Goal: Task Accomplishment & Management: Use online tool/utility

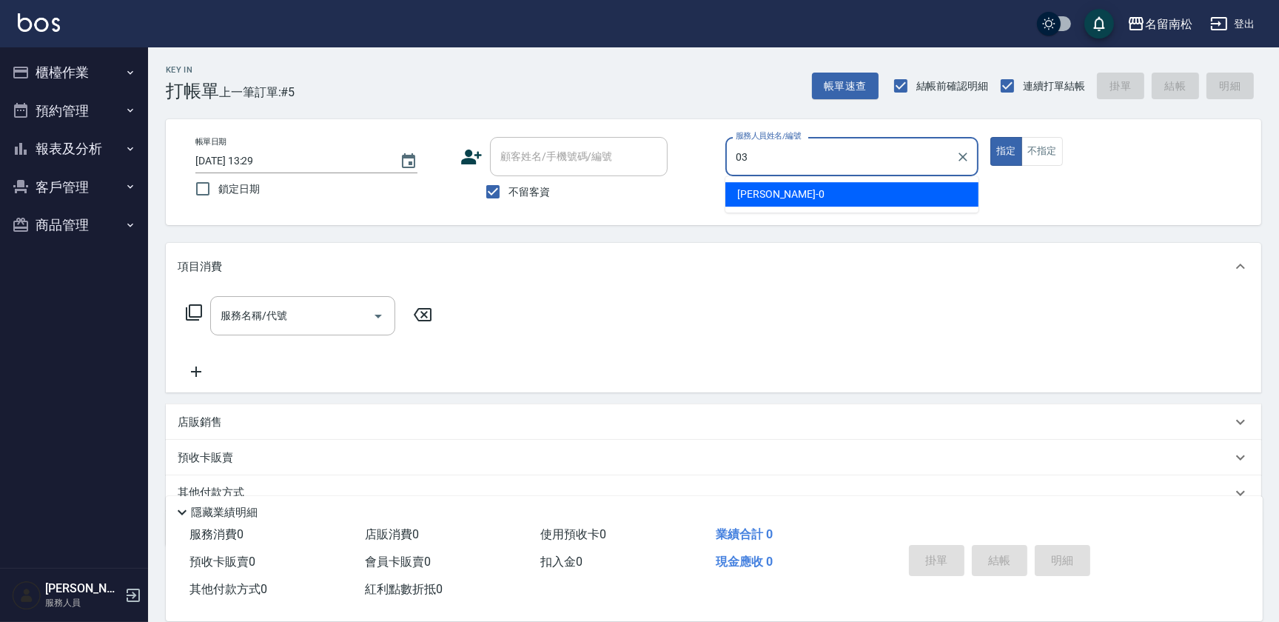
type input "[PERSON_NAME]-03"
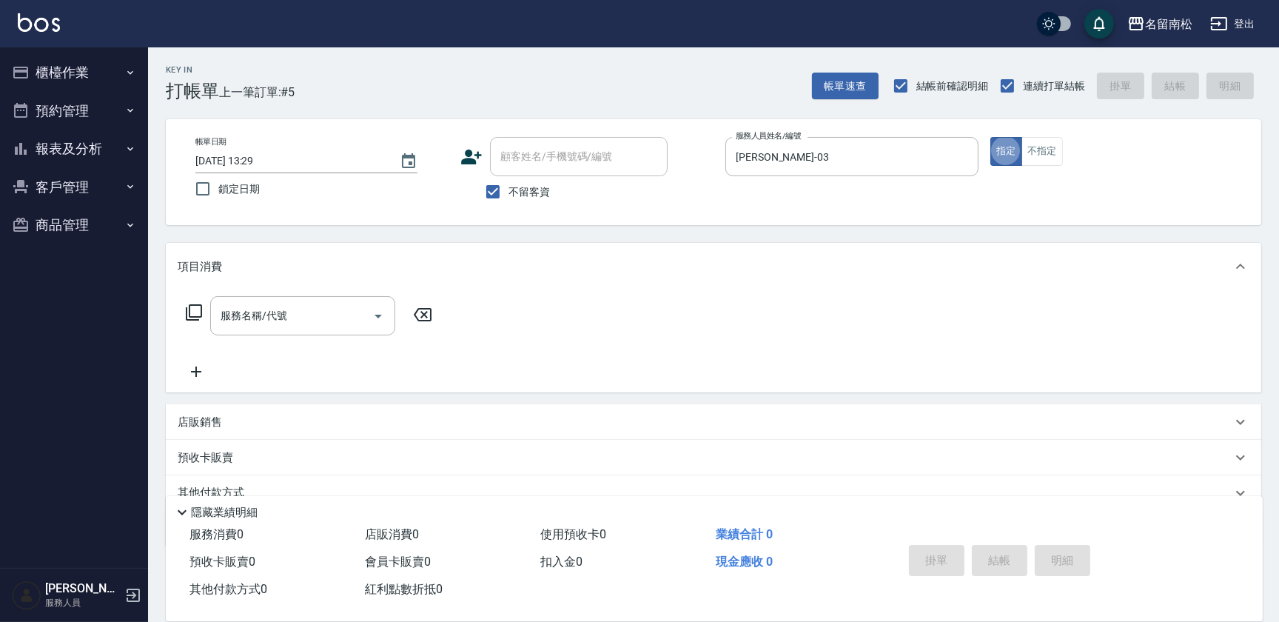
type button "true"
click at [309, 321] on input "服務名稱/代號" at bounding box center [292, 316] width 150 height 26
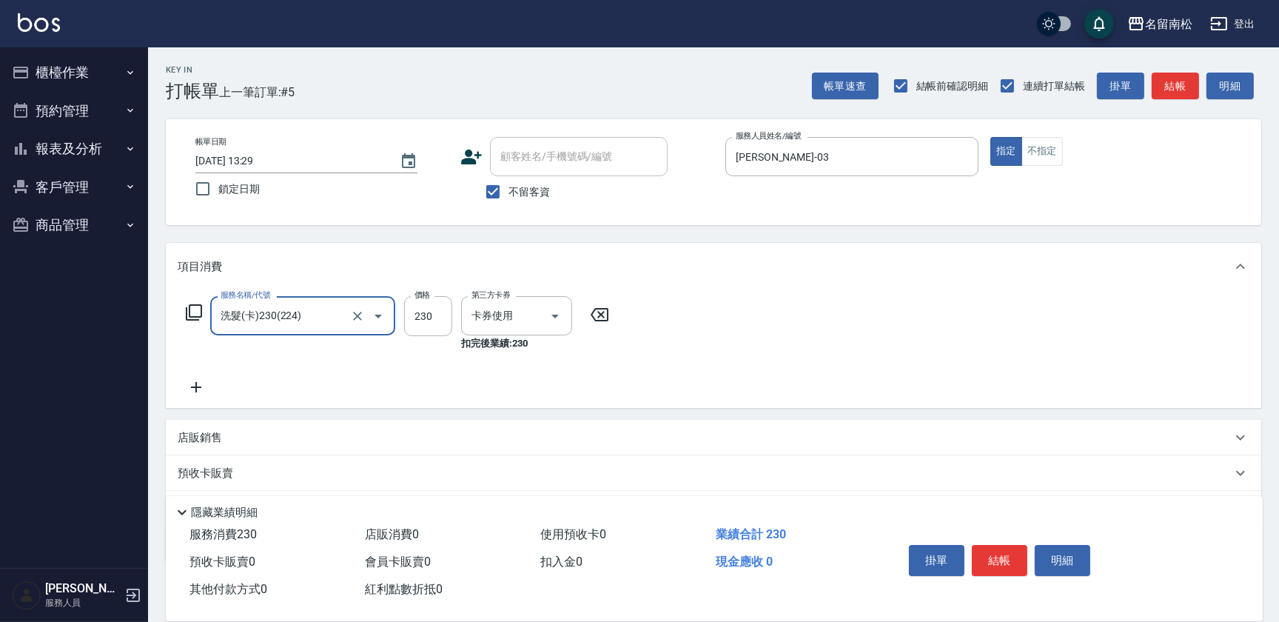
type input "洗髮(卡)230(224)"
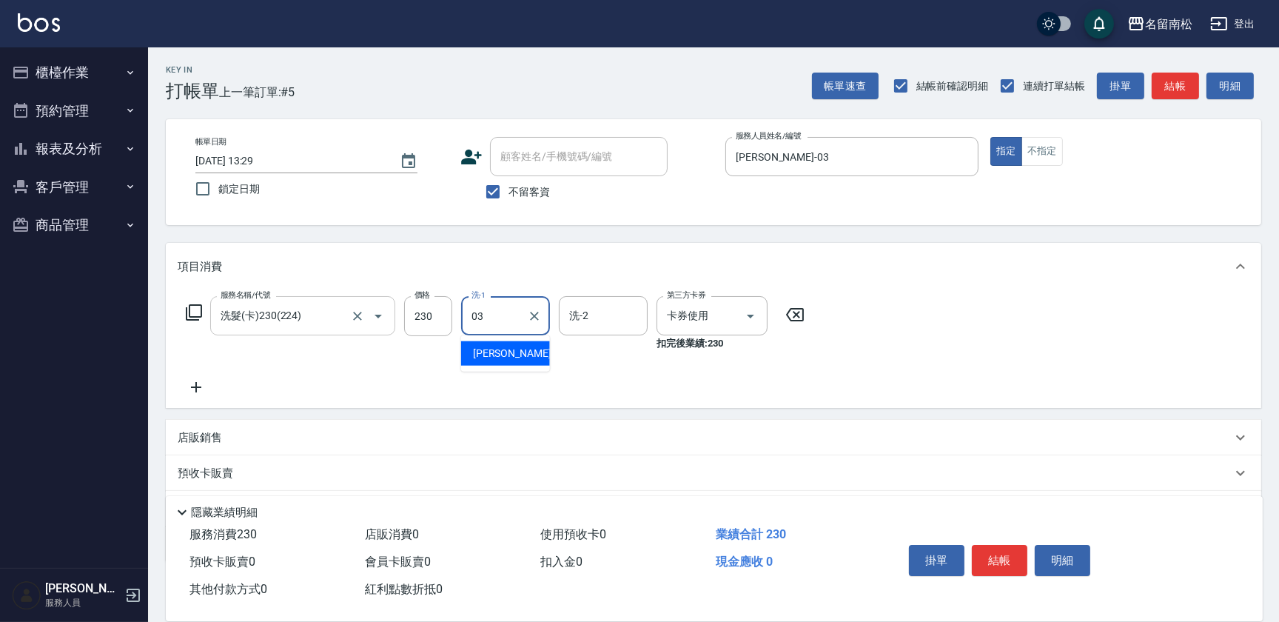
type input "[PERSON_NAME]-03"
click at [1013, 564] on button "結帳" at bounding box center [1000, 560] width 56 height 31
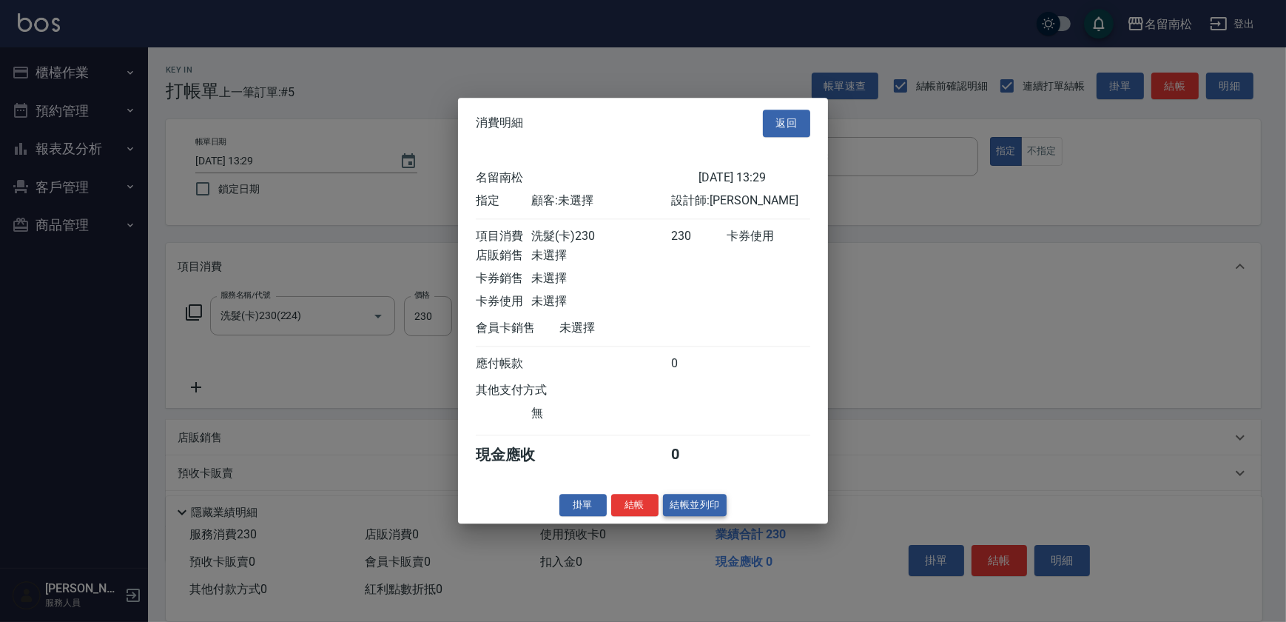
click at [694, 503] on button "結帳並列印" at bounding box center [695, 505] width 64 height 23
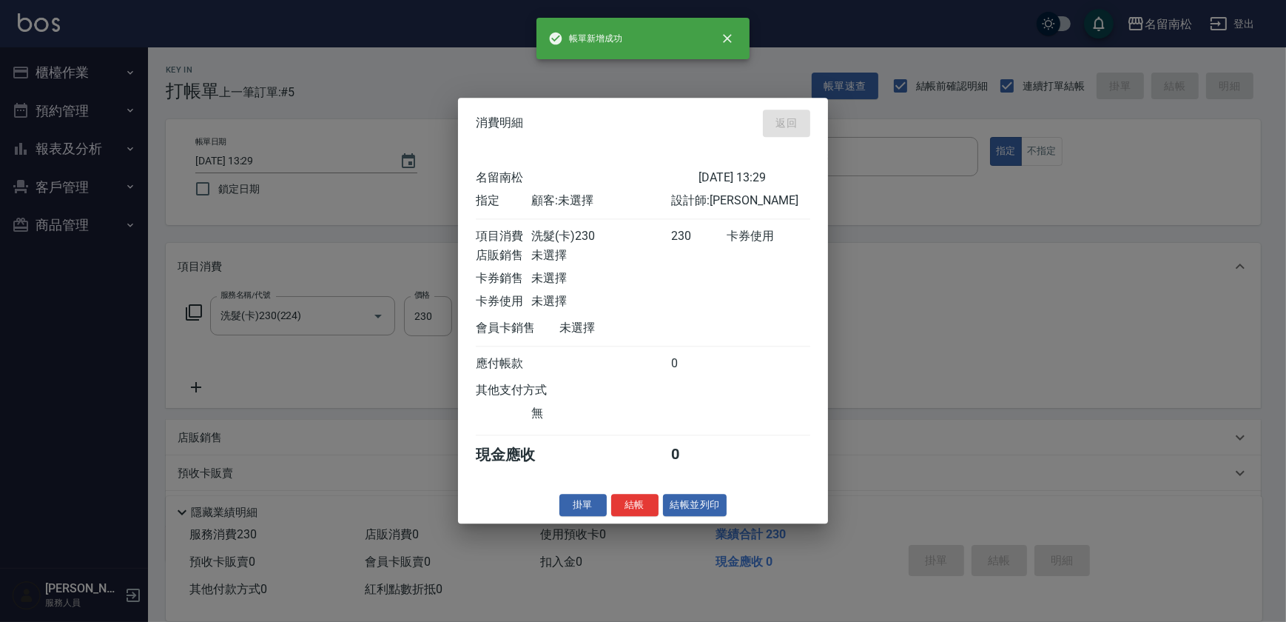
type input "[DATE] 14:09"
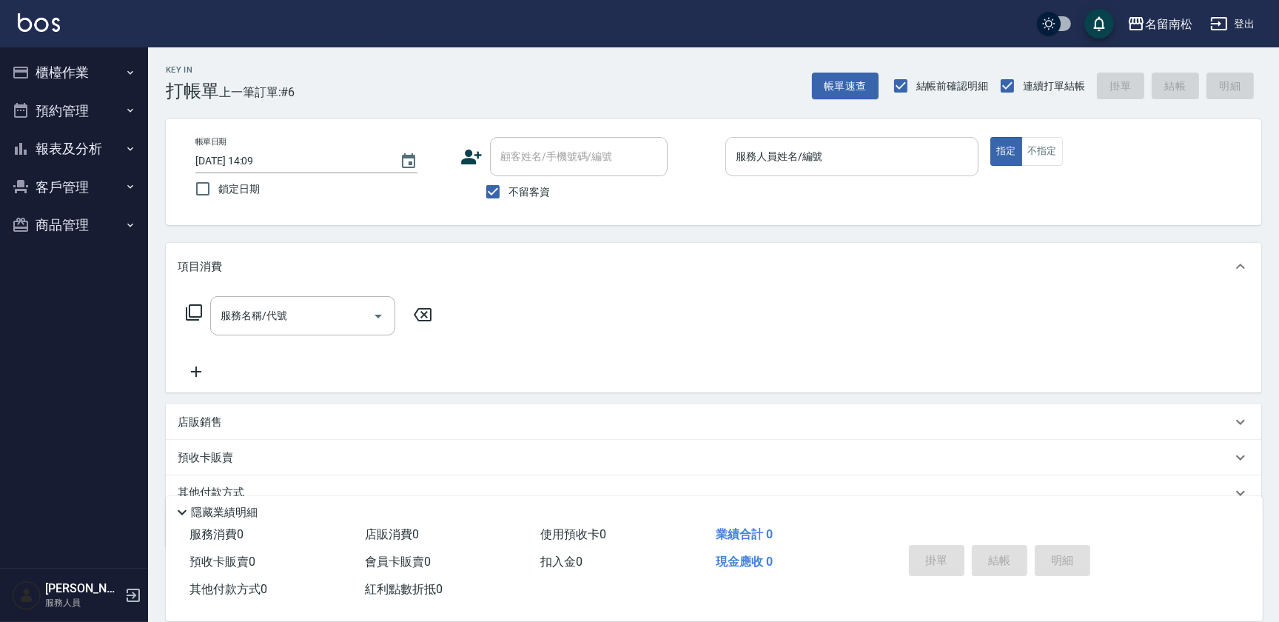
click at [865, 162] on input "服務人員姓名/編號" at bounding box center [852, 157] width 240 height 26
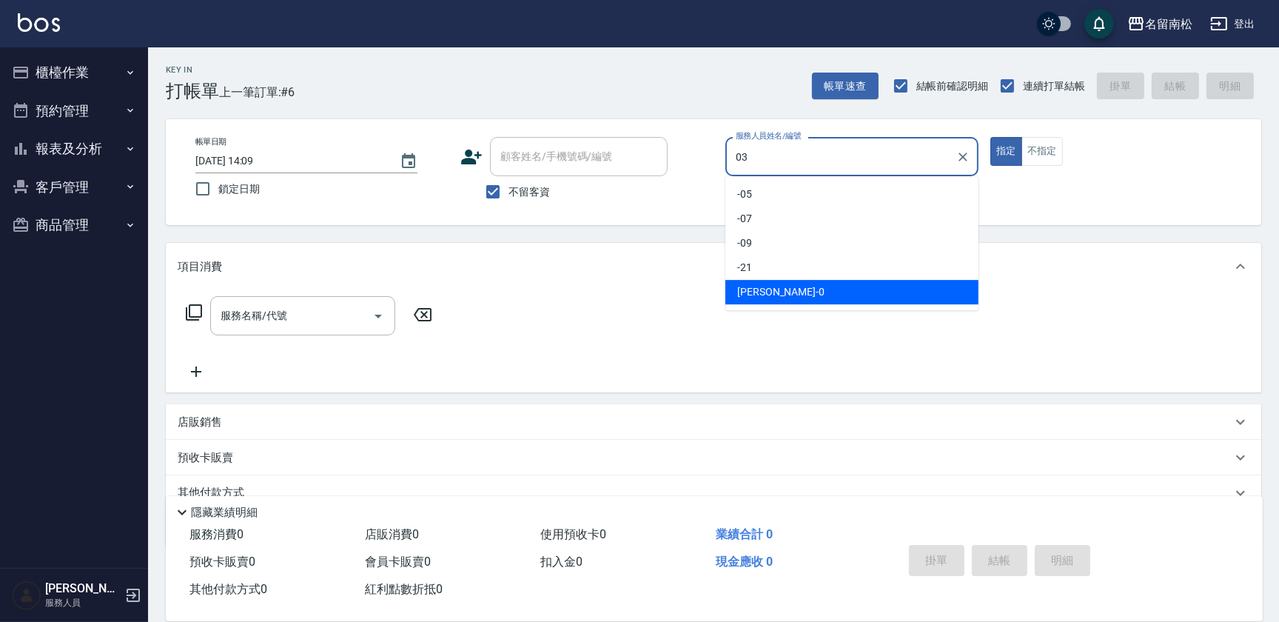
type input "[PERSON_NAME]-03"
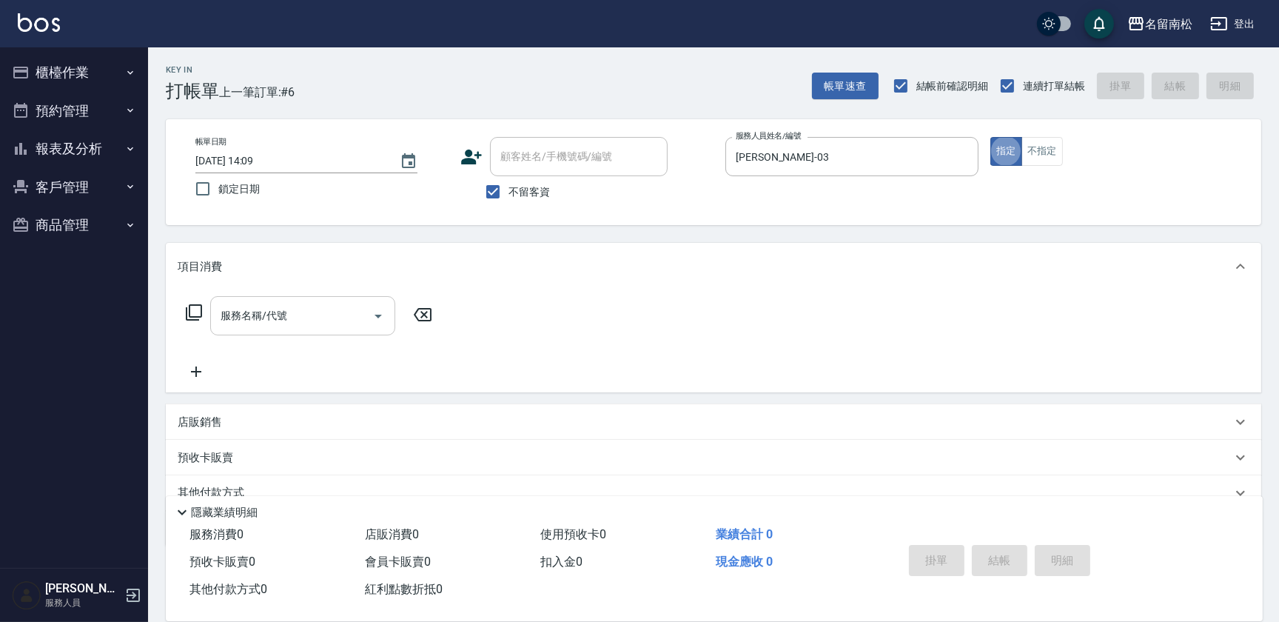
click at [290, 321] on input "服務名稱/代號" at bounding box center [292, 316] width 150 height 26
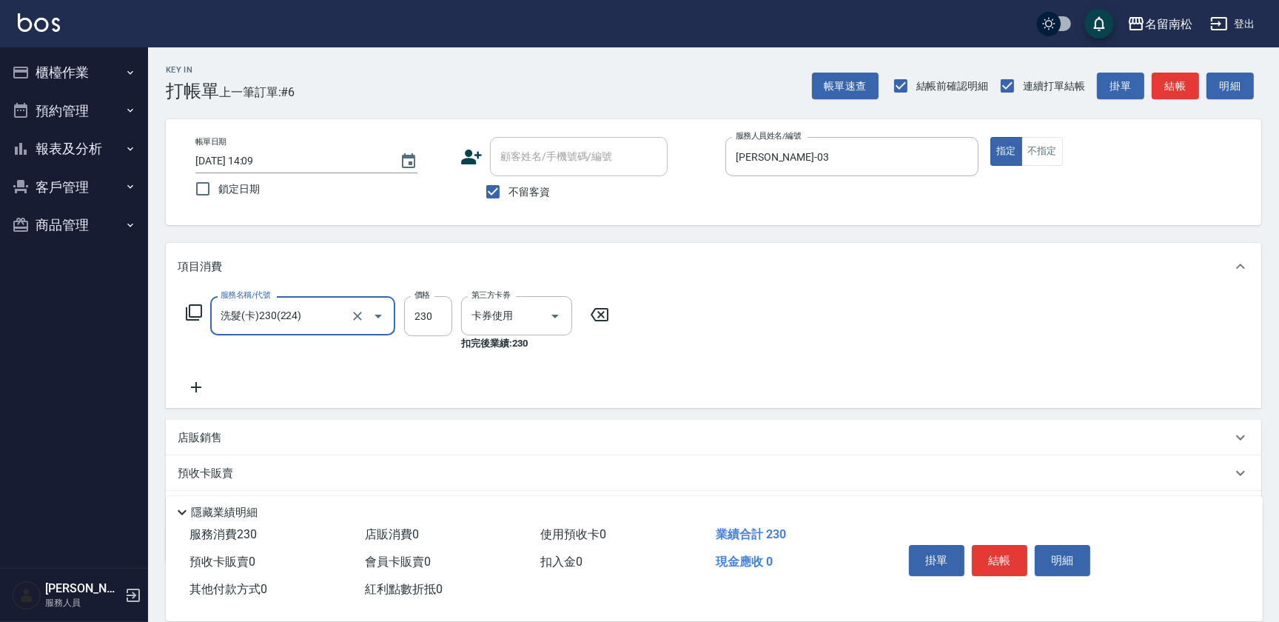
type input "洗髮(卡)230(224)"
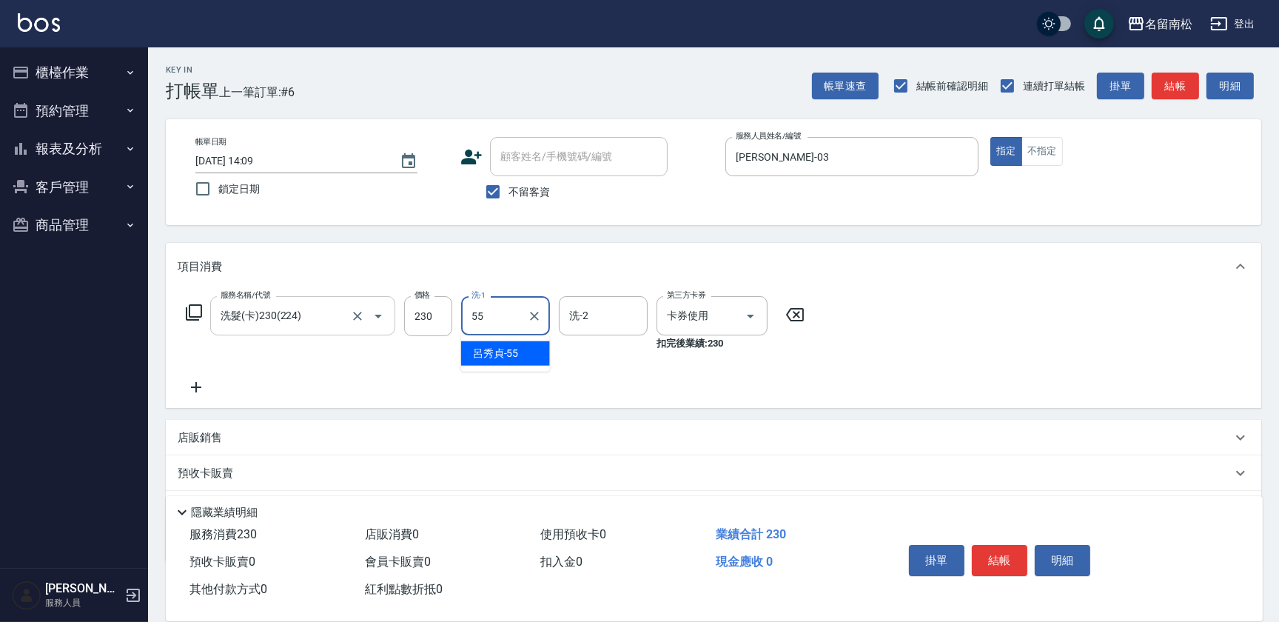
type input "[PERSON_NAME]-55"
click at [997, 549] on button "結帳" at bounding box center [1000, 560] width 56 height 31
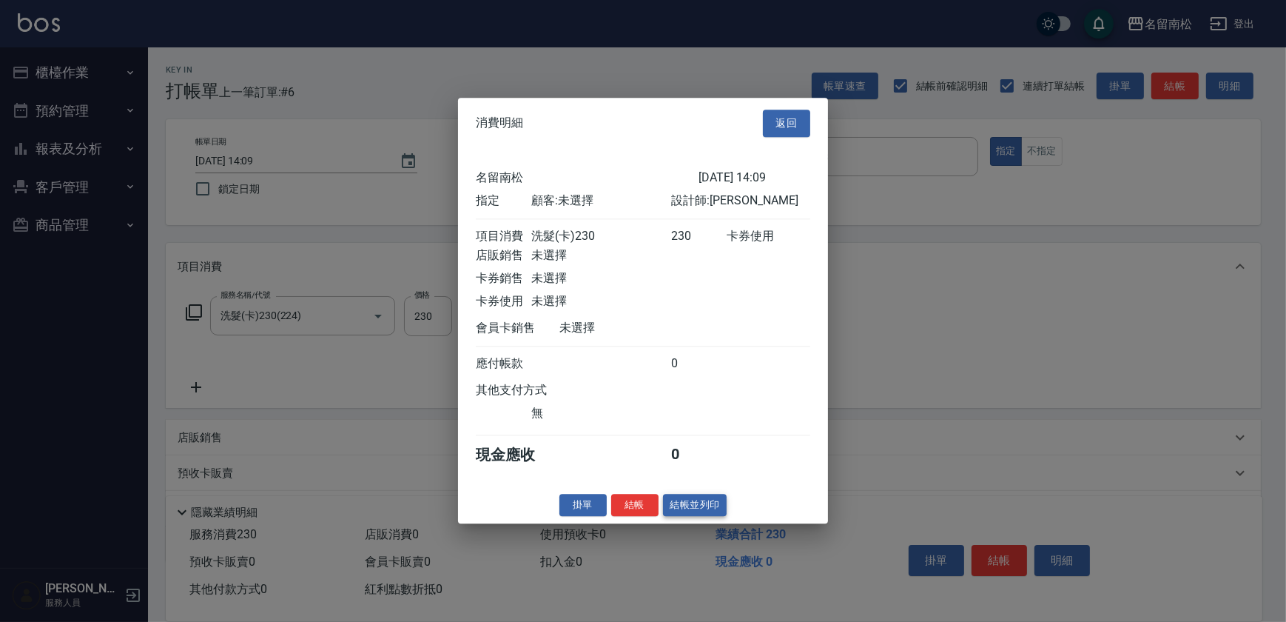
click at [696, 514] on button "結帳並列印" at bounding box center [695, 505] width 64 height 23
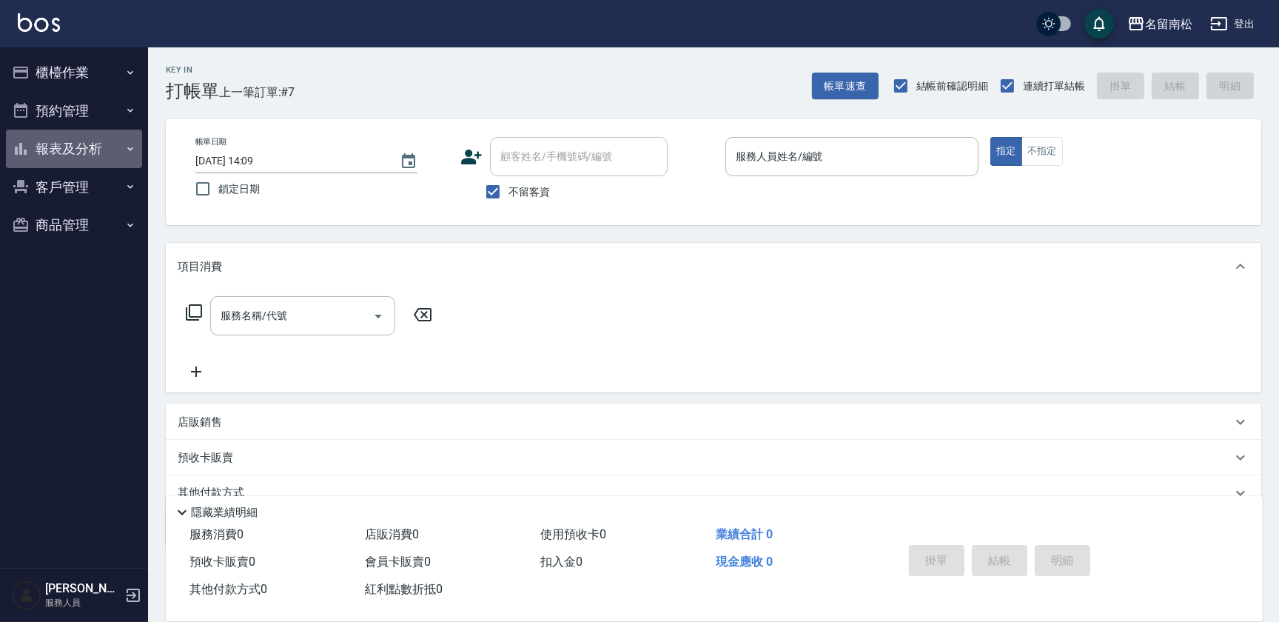
click at [130, 144] on icon "button" at bounding box center [130, 149] width 12 height 12
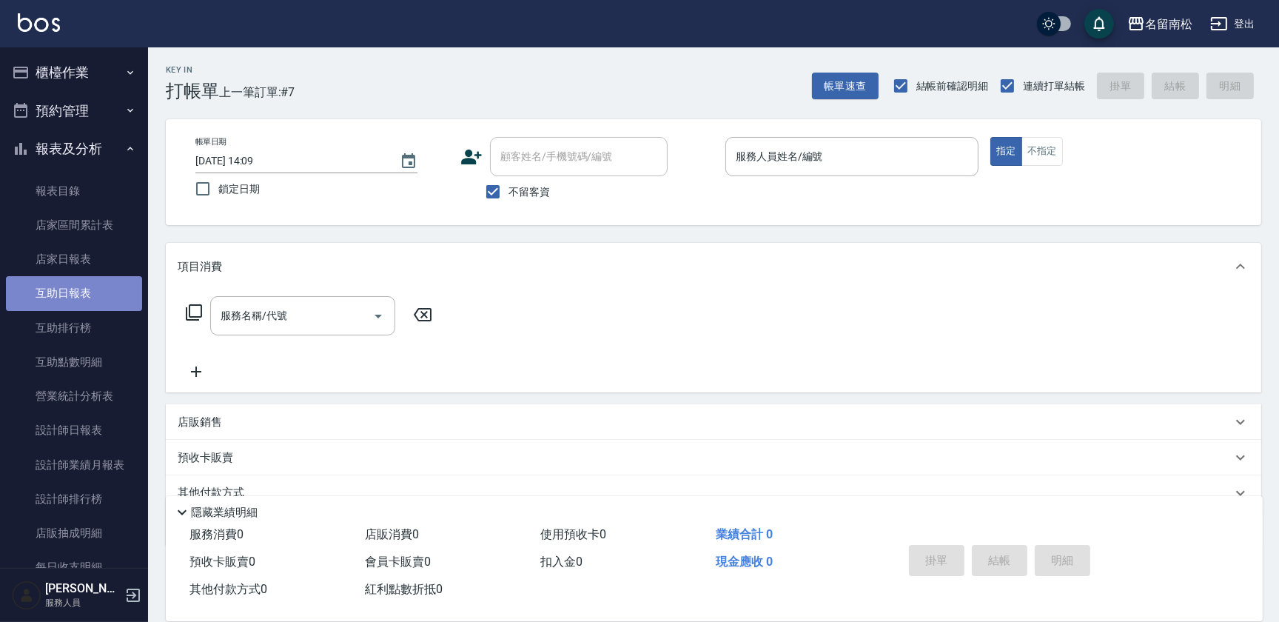
click at [117, 289] on link "互助日報表" at bounding box center [74, 293] width 136 height 34
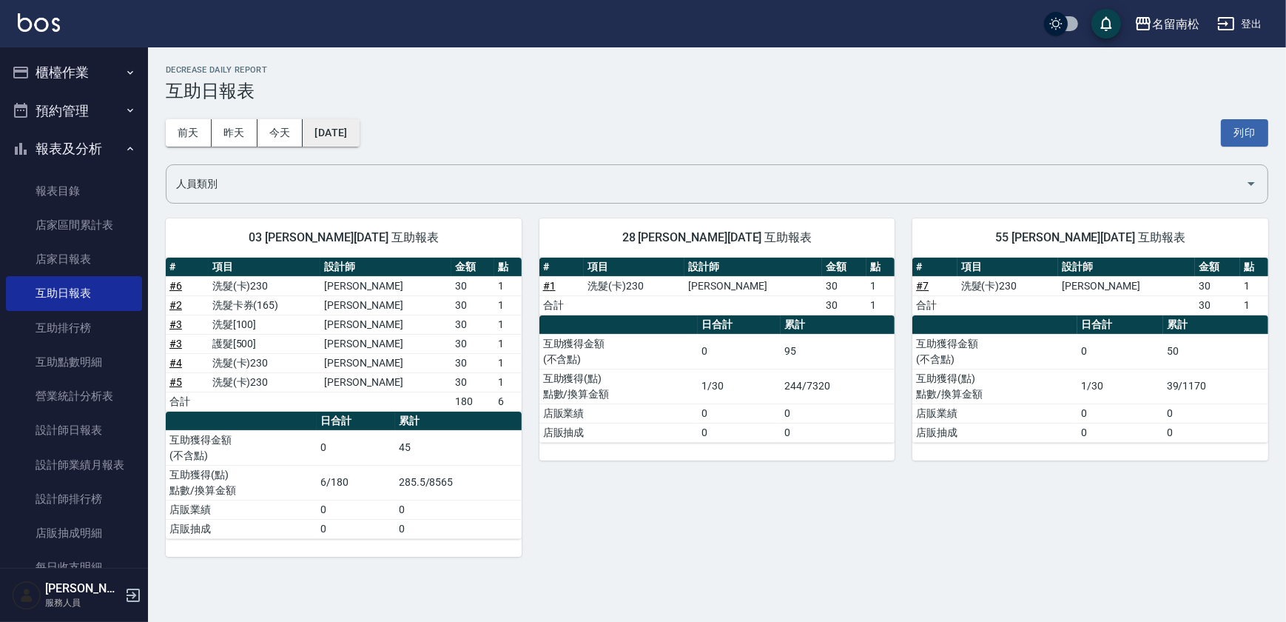
click at [359, 134] on button "[DATE]" at bounding box center [331, 132] width 56 height 27
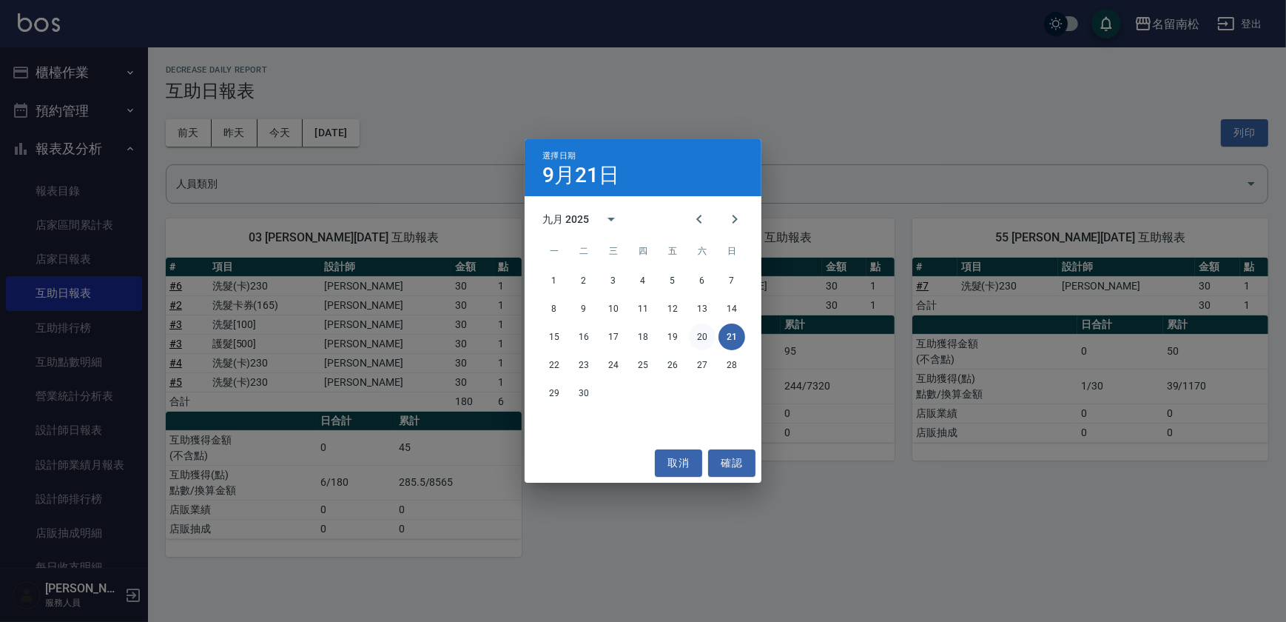
click at [710, 342] on button "20" at bounding box center [702, 336] width 27 height 27
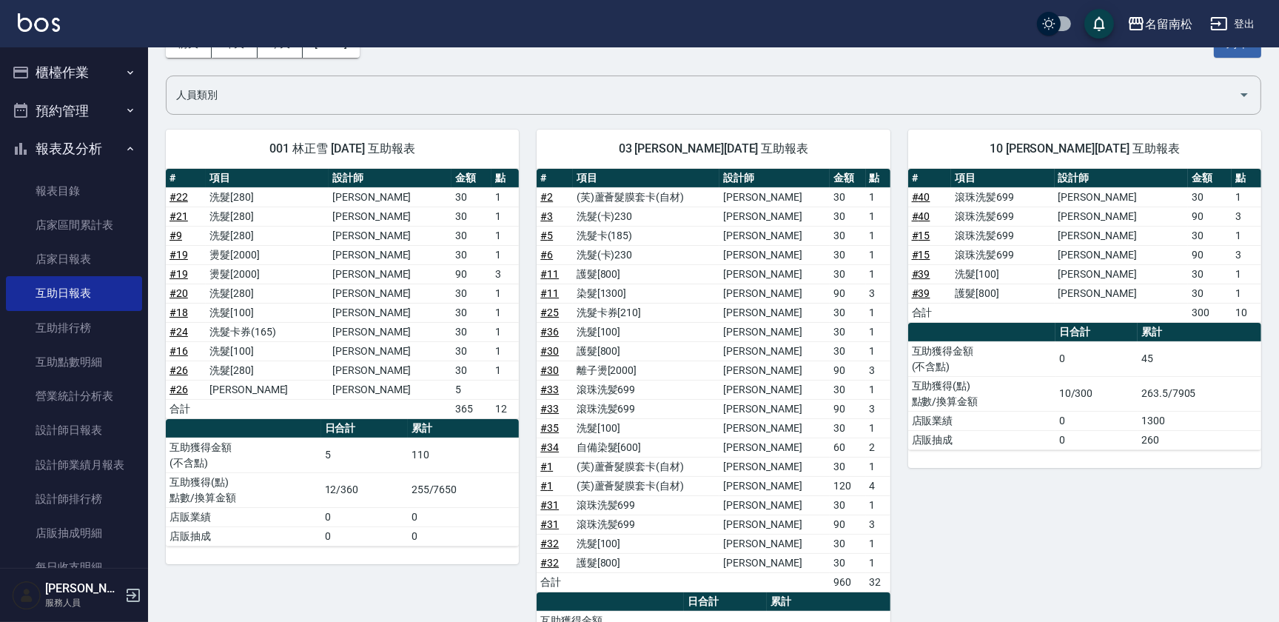
scroll to position [50, 0]
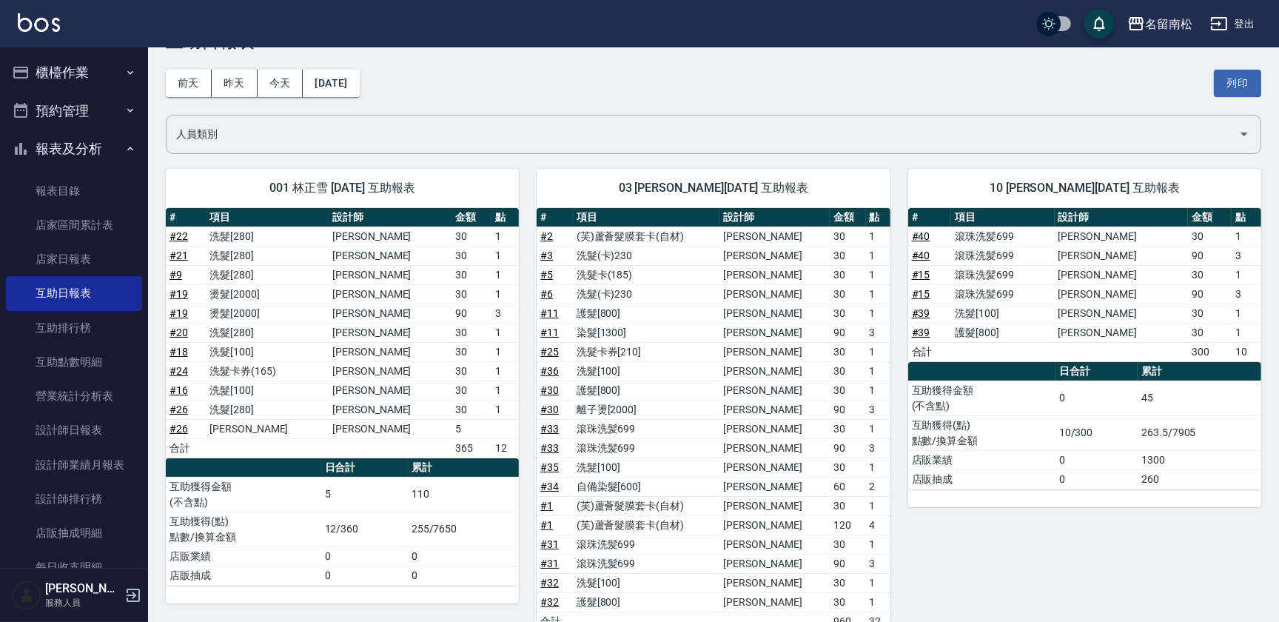
click at [94, 61] on button "櫃檯作業" at bounding box center [74, 72] width 136 height 38
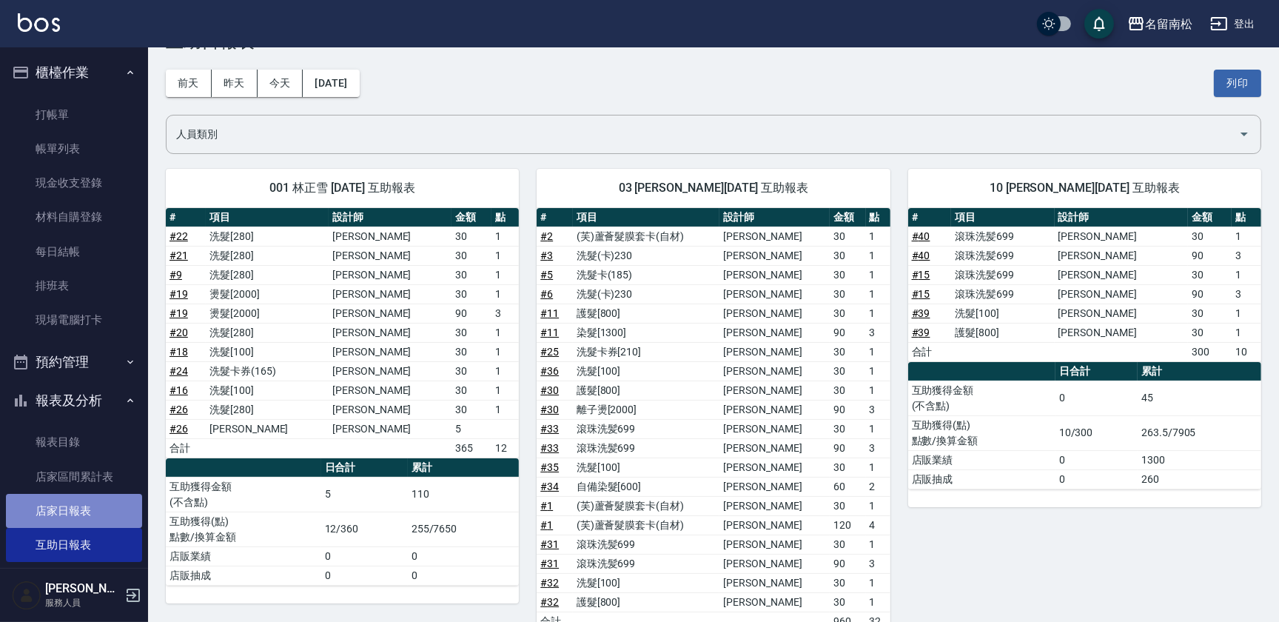
click at [104, 495] on link "店家日報表" at bounding box center [74, 511] width 136 height 34
